Goal: Information Seeking & Learning: Learn about a topic

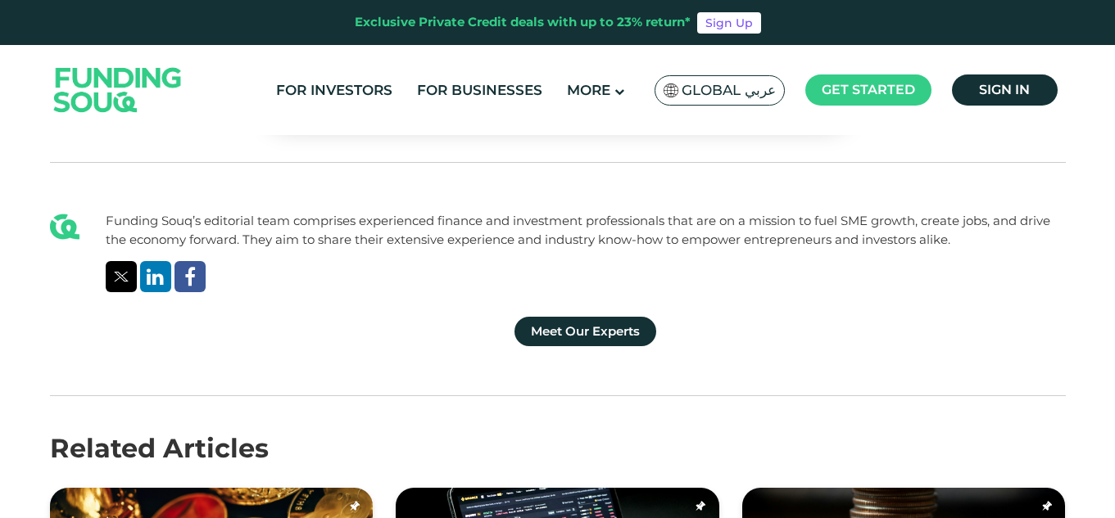
scroll to position [4226, 0]
